Goal: Task Accomplishment & Management: Manage account settings

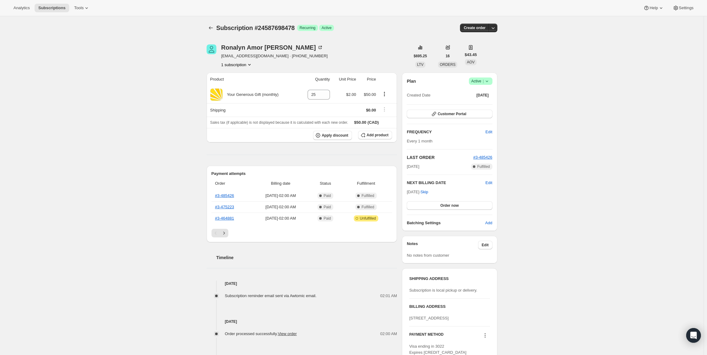
click at [535, 105] on div "Subscription #24587698478. This page is ready Subscription #24587698478 Success…" at bounding box center [352, 252] width 704 height 472
click at [488, 81] on icon at bounding box center [487, 82] width 2 height 2
click at [488, 105] on span "Cancel subscription" at bounding box center [482, 103] width 35 height 5
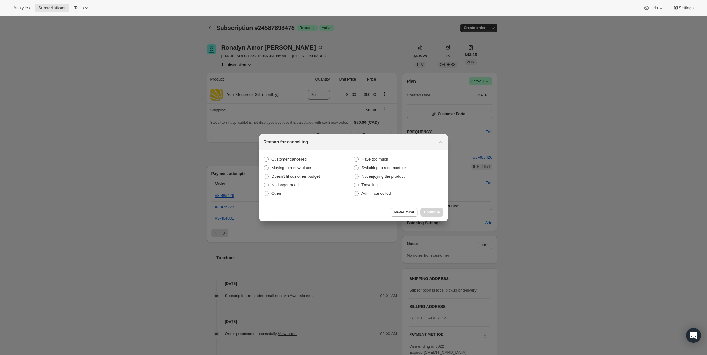
click at [360, 194] on label "Admin cancelled" at bounding box center [399, 193] width 90 height 9
click at [354, 191] on input "Admin cancelled" at bounding box center [354, 191] width 0 height 0
radio input "true"
click at [429, 212] on span "Continue" at bounding box center [432, 212] width 16 height 5
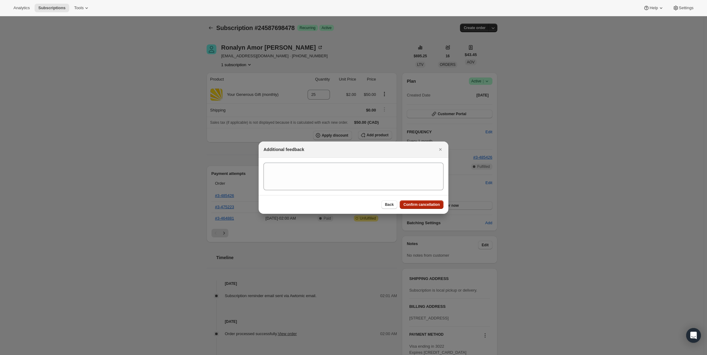
click at [420, 203] on span "Confirm cancellation" at bounding box center [422, 204] width 36 height 5
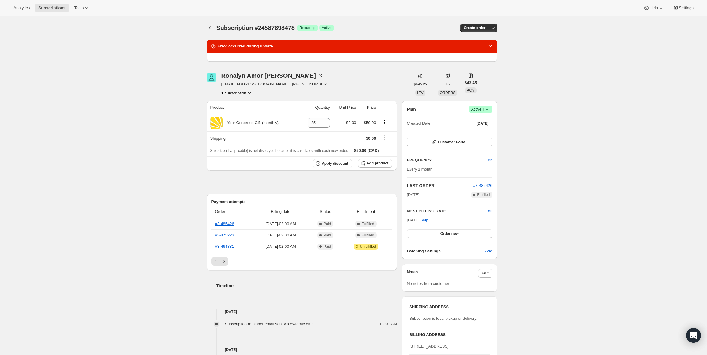
click at [477, 109] on span "Active |" at bounding box center [481, 109] width 19 height 6
click at [491, 46] on icon "Dismiss notification" at bounding box center [491, 46] width 6 height 6
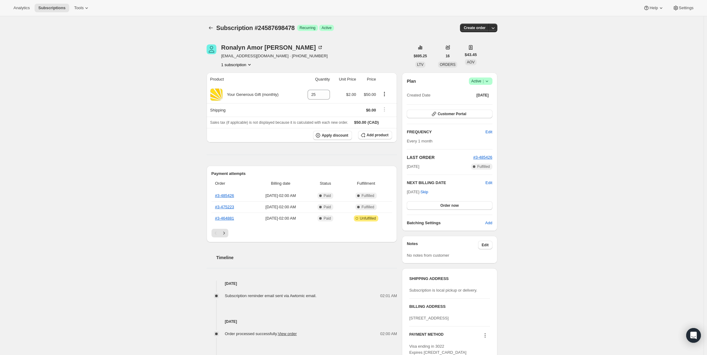
click at [480, 83] on span "Active |" at bounding box center [481, 81] width 19 height 6
click at [480, 103] on span "Cancel subscription" at bounding box center [482, 103] width 35 height 5
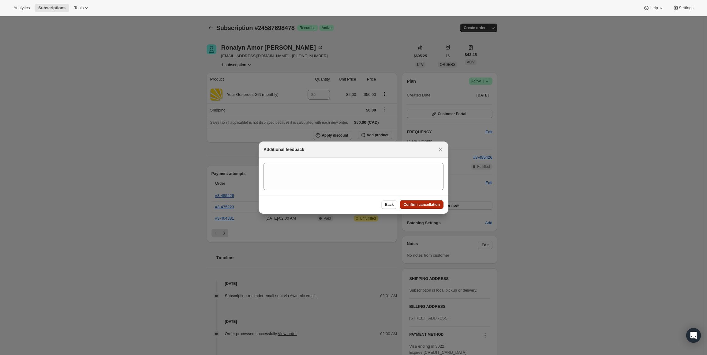
click at [416, 202] on button "Confirm cancellation" at bounding box center [422, 204] width 44 height 9
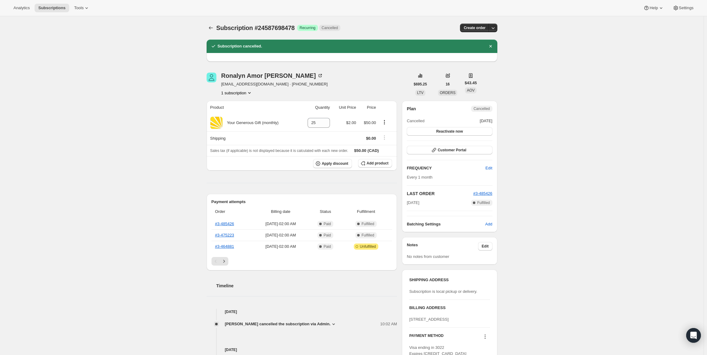
drag, startPoint x: 536, startPoint y: 83, endPoint x: 537, endPoint y: 87, distance: 4.0
click at [537, 87] on div "Subscription #24587698478. This page is ready Subscription #24587698478 Success…" at bounding box center [352, 266] width 704 height 500
click at [560, 142] on div "Subscription #24587698478. This page is ready Subscription #24587698478 Success…" at bounding box center [352, 266] width 704 height 500
click at [564, 74] on div "Subscription #24587698478. This page is ready Subscription #24587698478 Success…" at bounding box center [352, 266] width 704 height 500
